Goal: Task Accomplishment & Management: Manage account settings

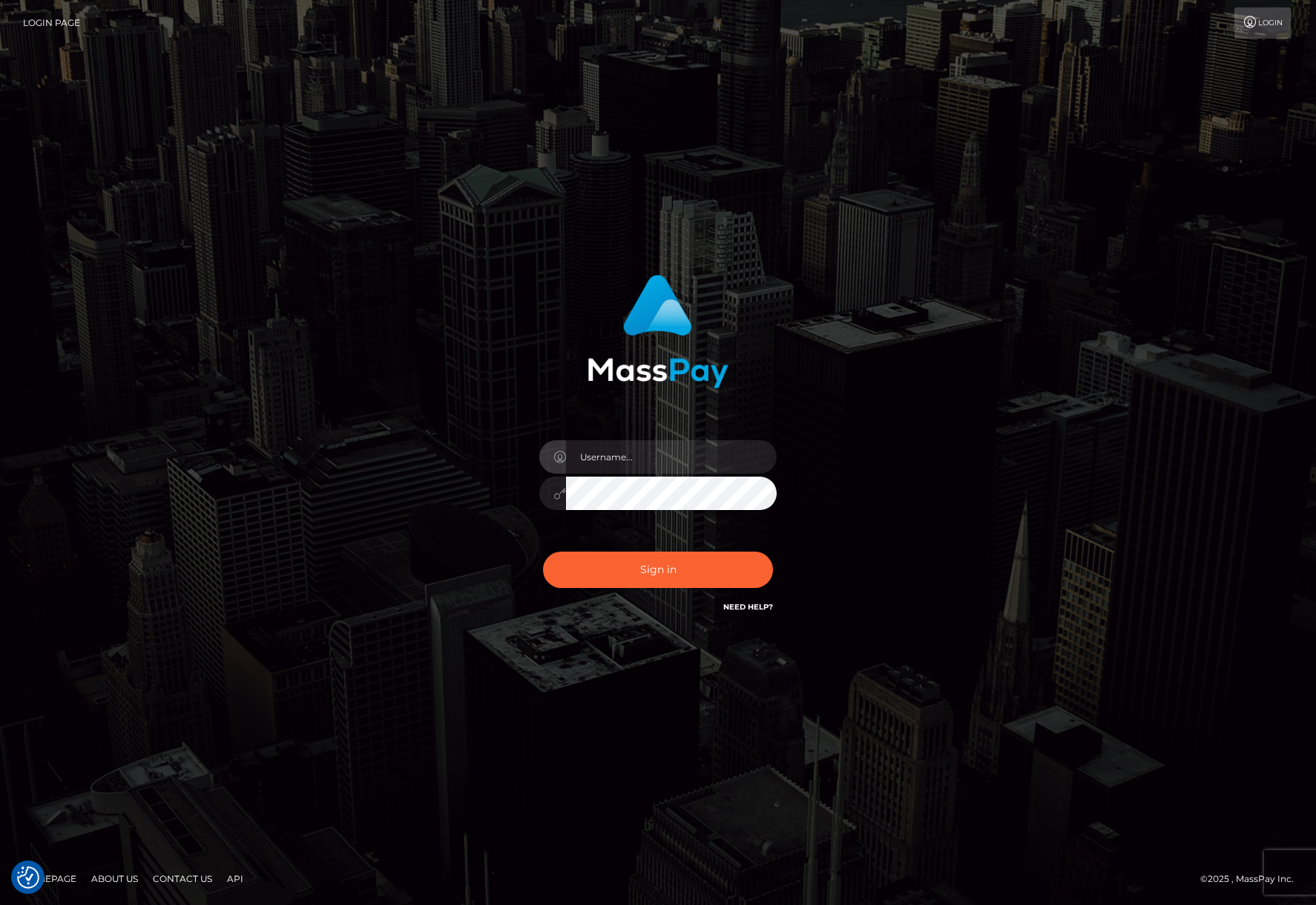
checkbox input "true"
type input "jacka"
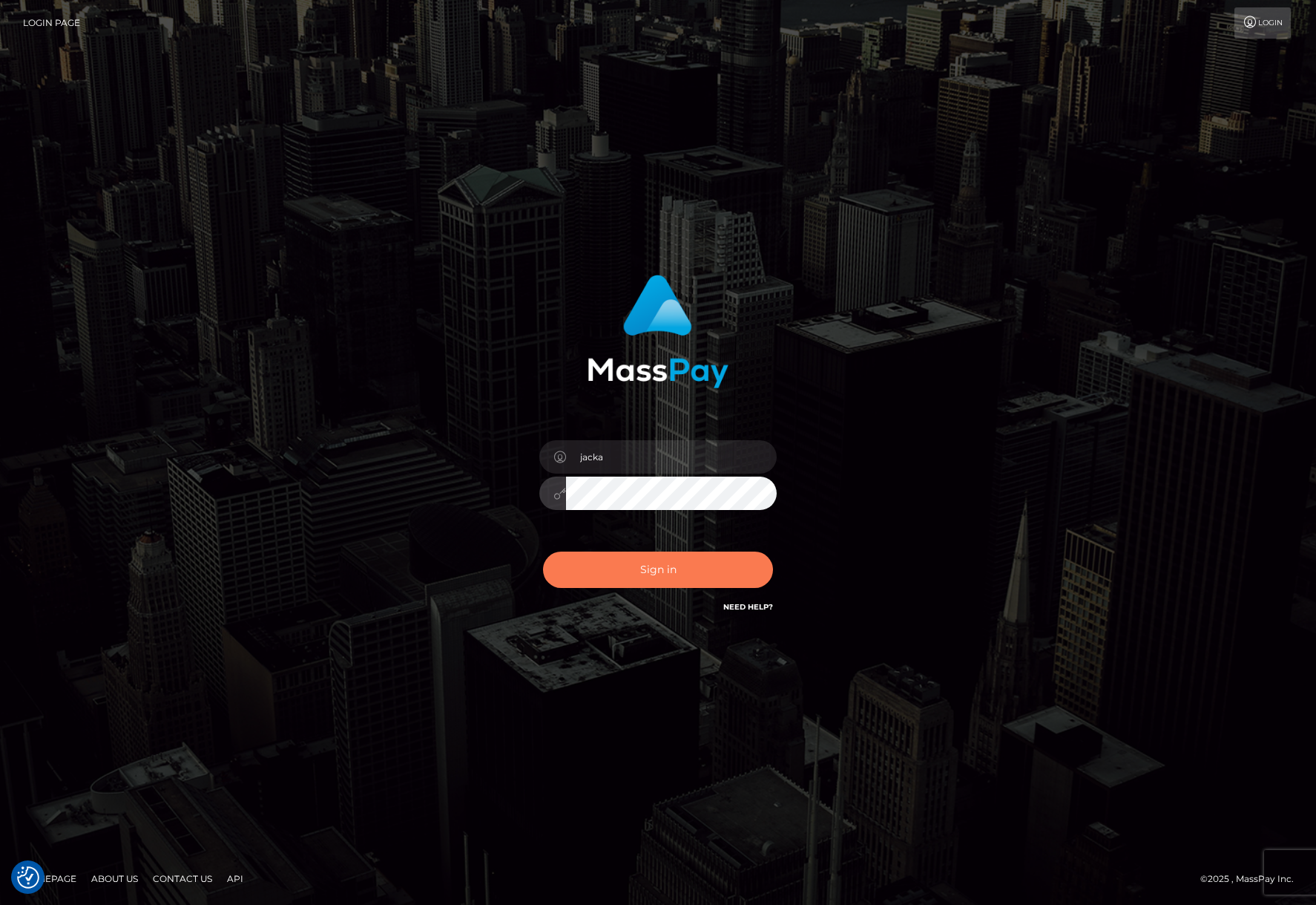
click at [641, 562] on button "Sign in" at bounding box center [658, 570] width 230 height 37
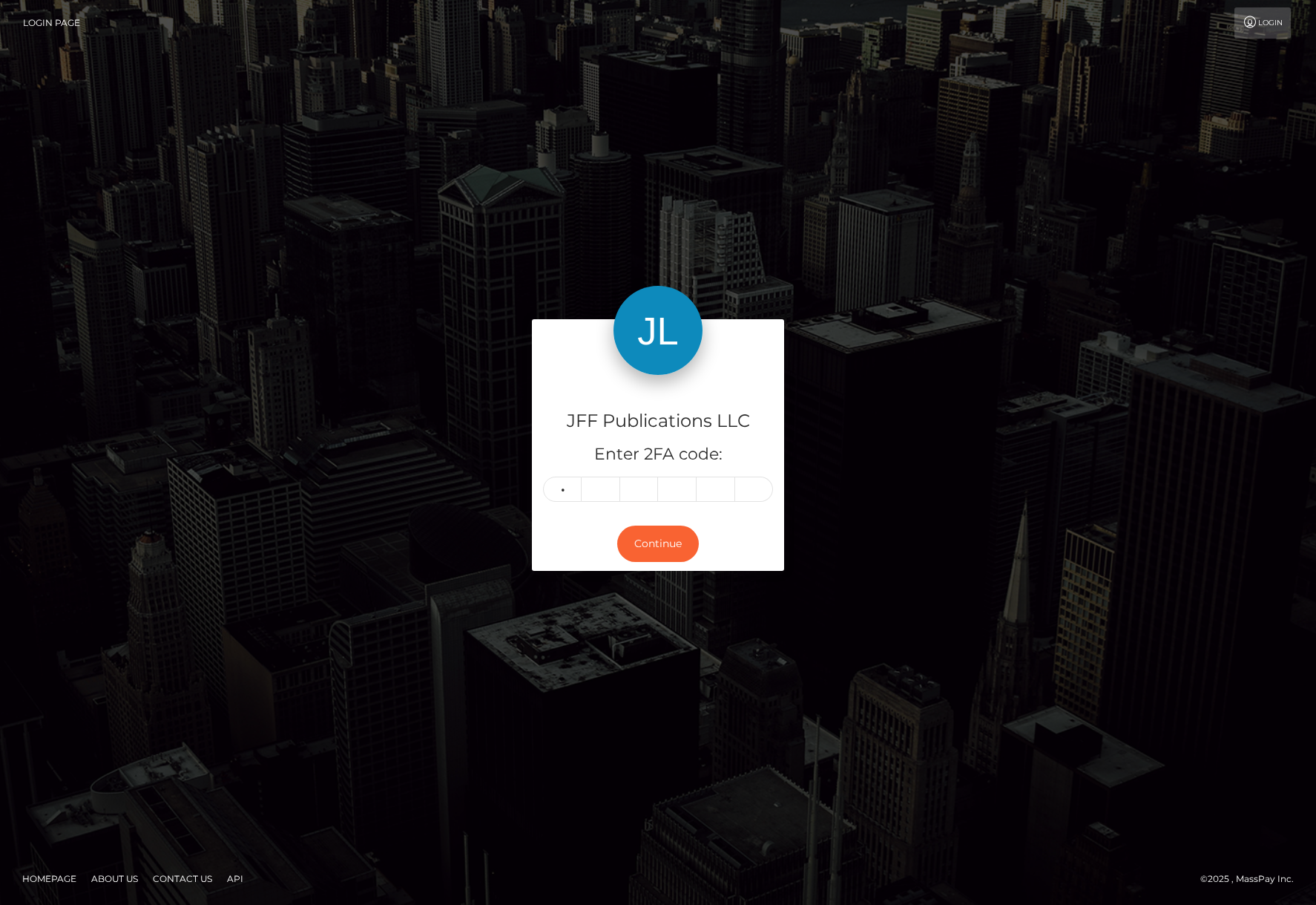
type input "5"
type input "6"
type input "8"
type input "2"
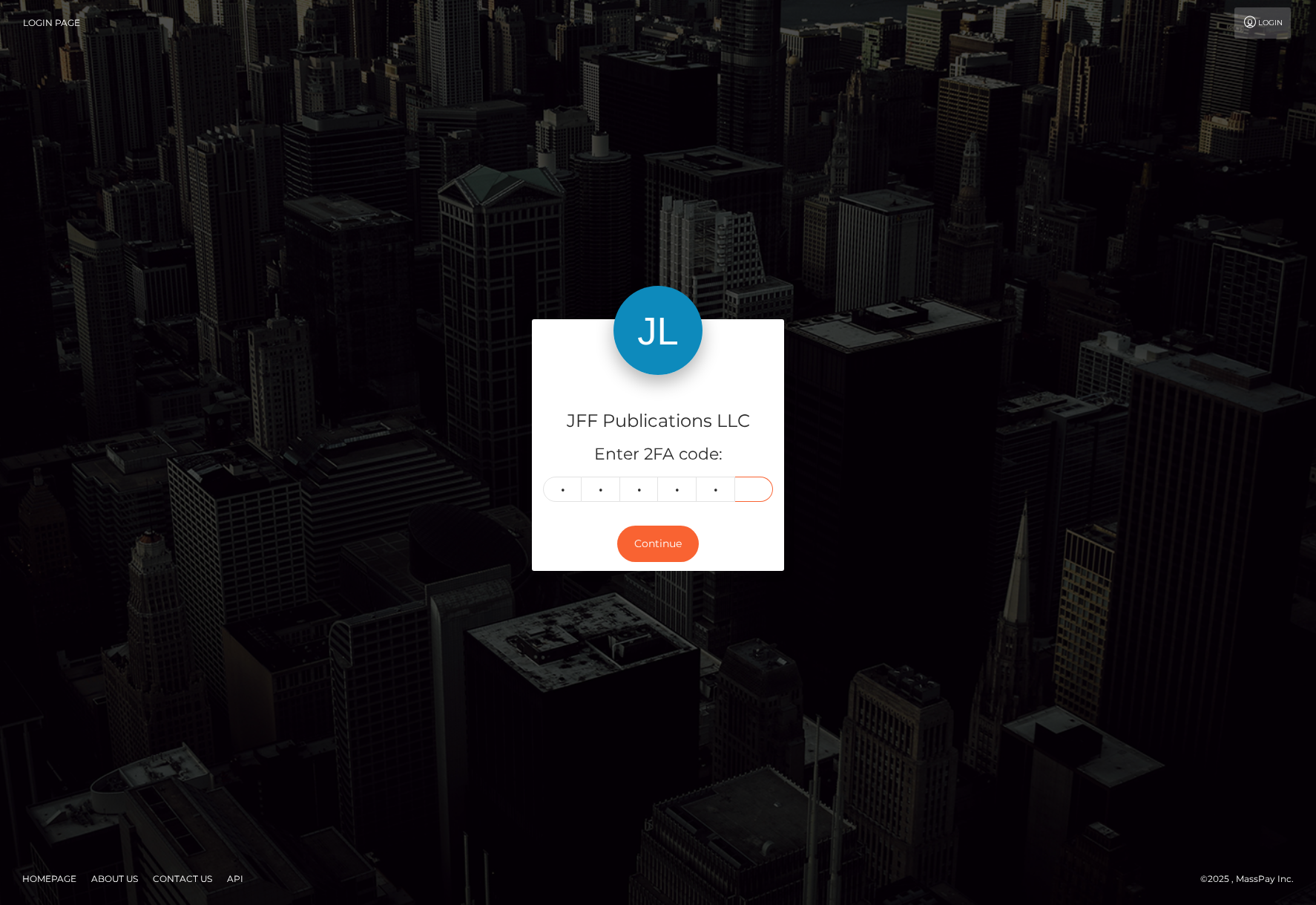
type input "5"
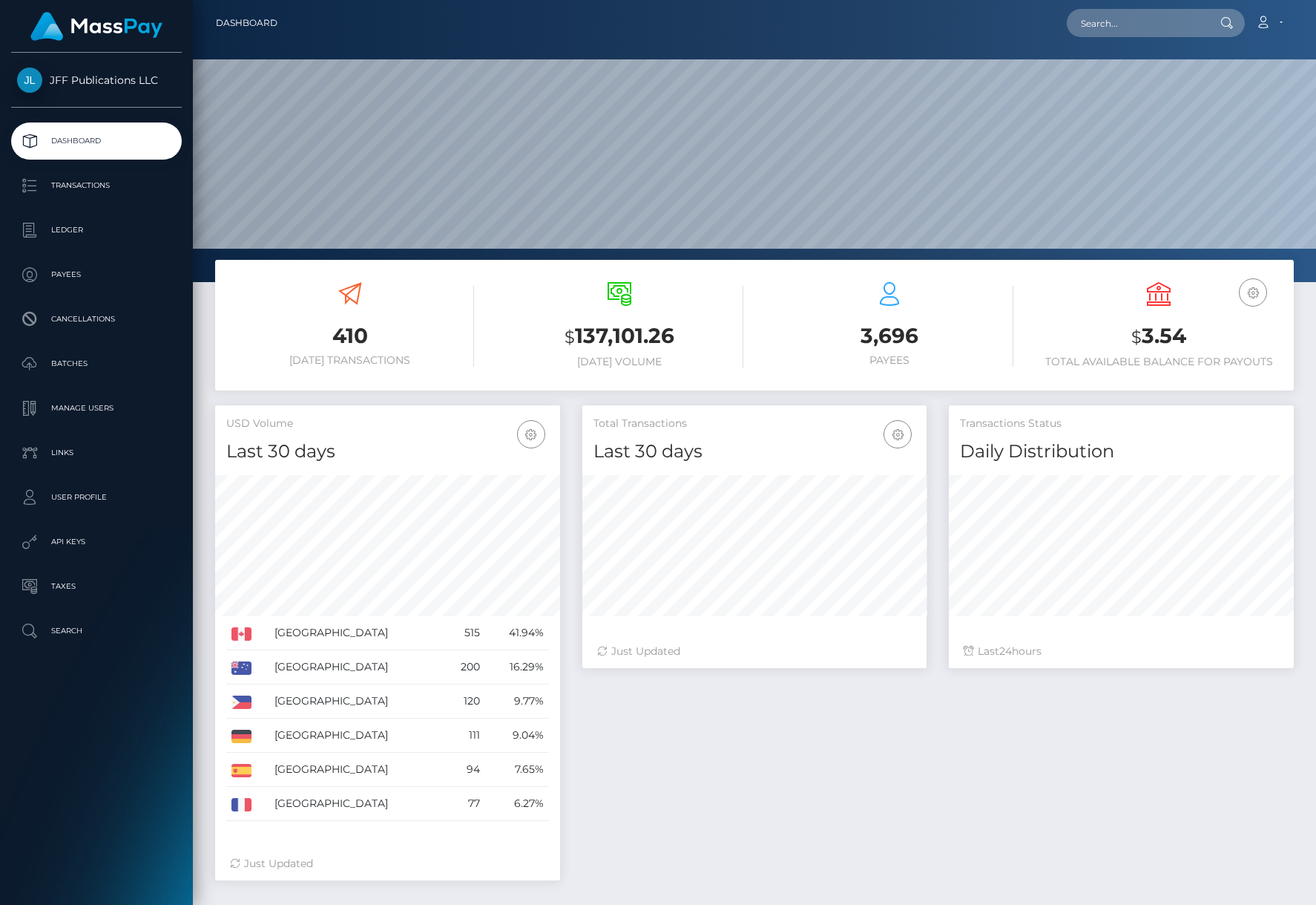
scroll to position [262, 344]
